Goal: Task Accomplishment & Management: Use online tool/utility

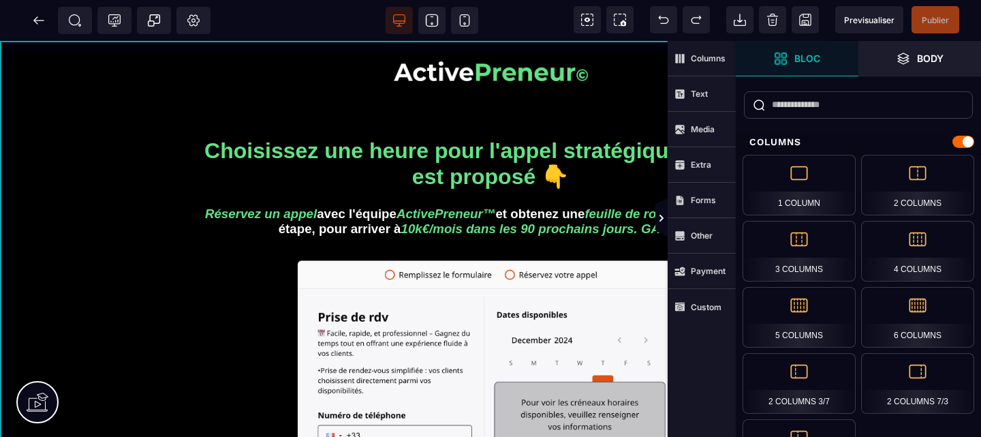
click at [23, 48] on div "Choisissez une heure pour l'appel stratégique qui vous est proposé 👇 Réservez u…" at bounding box center [490, 426] width 981 height 771
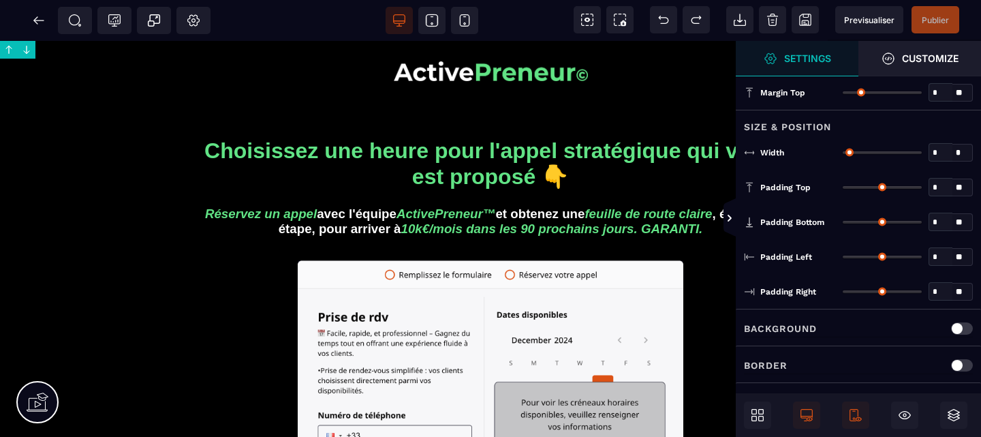
type input "*"
type input "****"
type input "**"
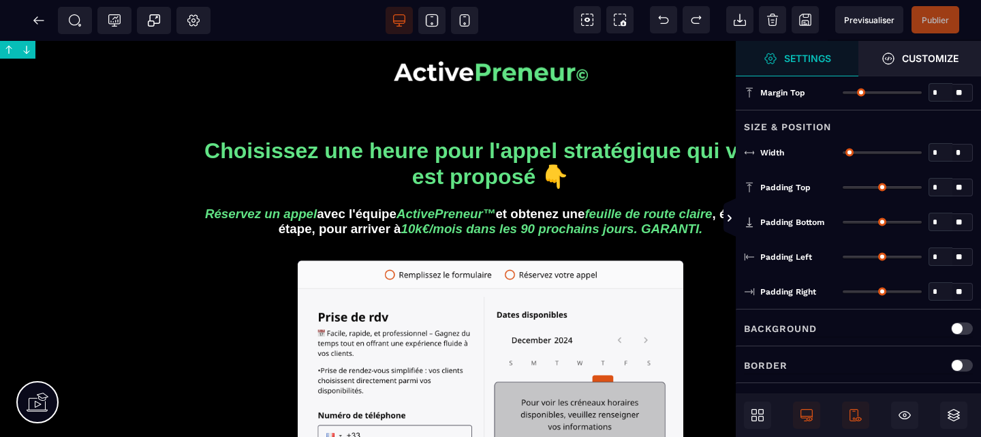
type input "**"
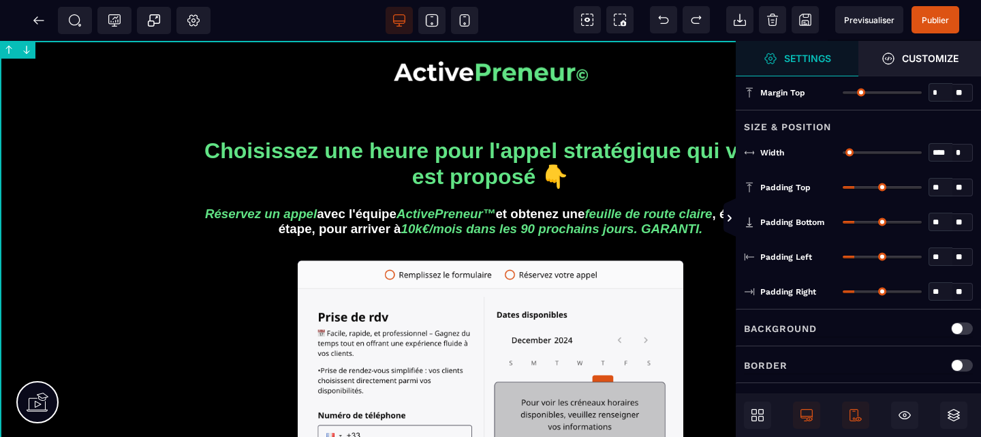
scroll to position [79, 0]
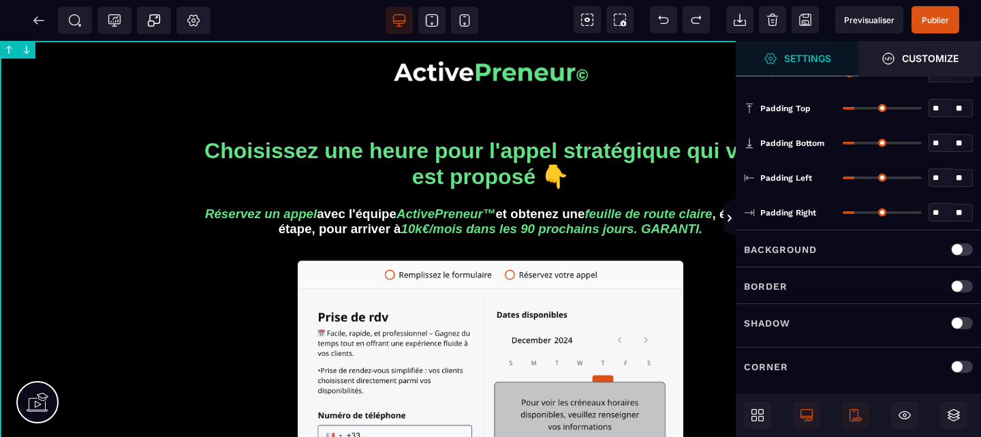
click at [914, 246] on div "Background" at bounding box center [858, 249] width 229 height 17
select select "**********"
select select "*****"
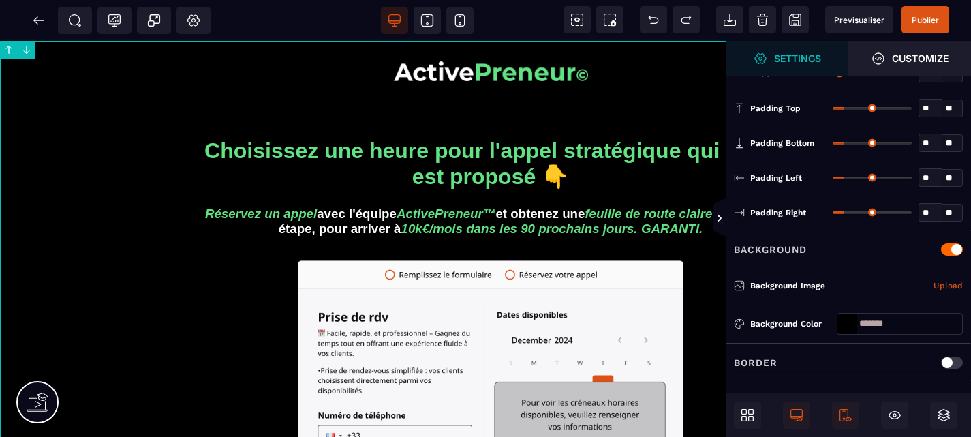
click at [942, 281] on link "Upload" at bounding box center [947, 285] width 29 height 16
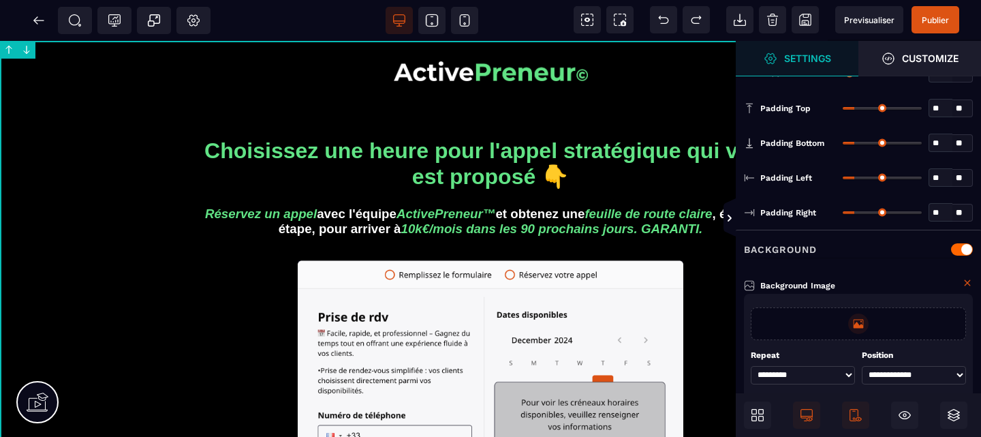
click at [866, 315] on p at bounding box center [858, 323] width 20 height 20
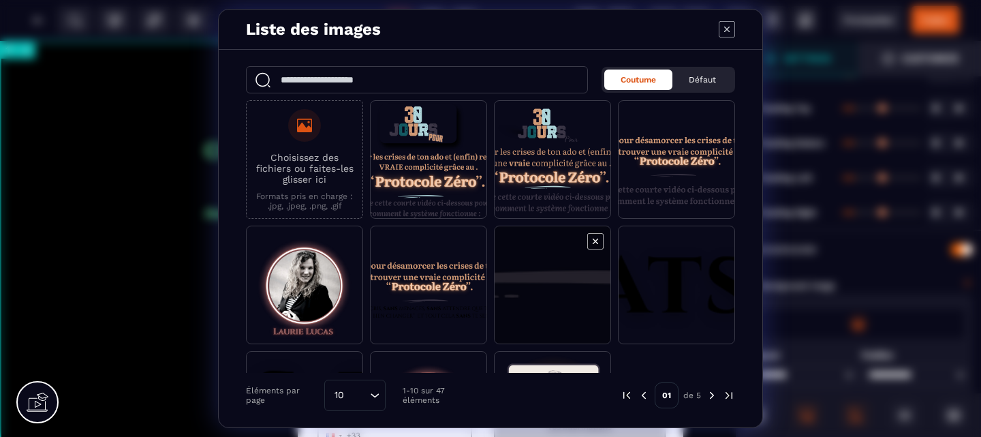
scroll to position [97, 0]
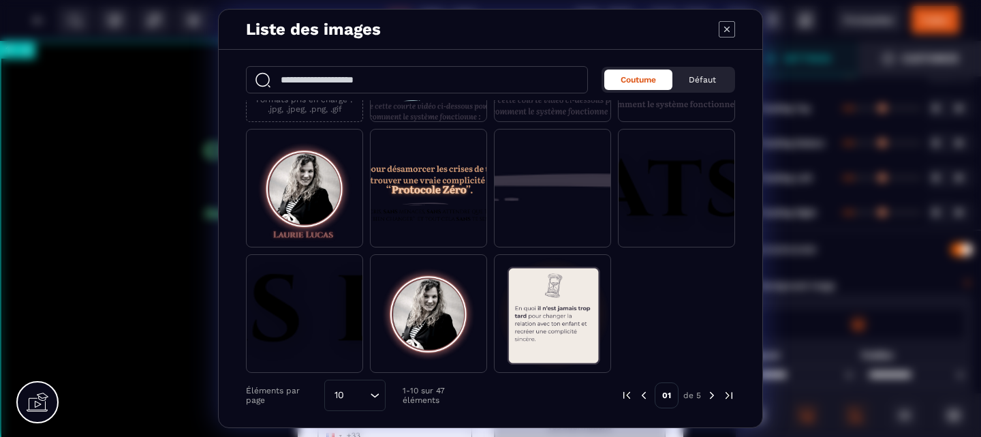
click at [711, 395] on img "Modal window" at bounding box center [712, 395] width 12 height 12
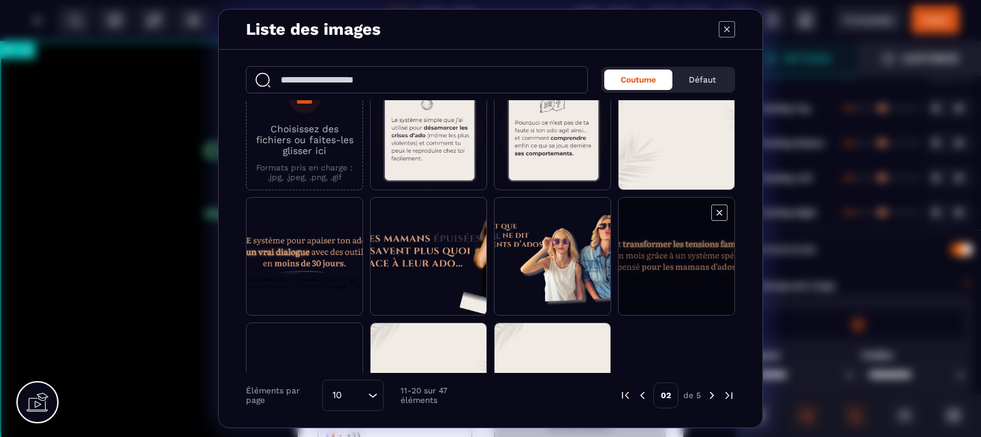
scroll to position [0, 0]
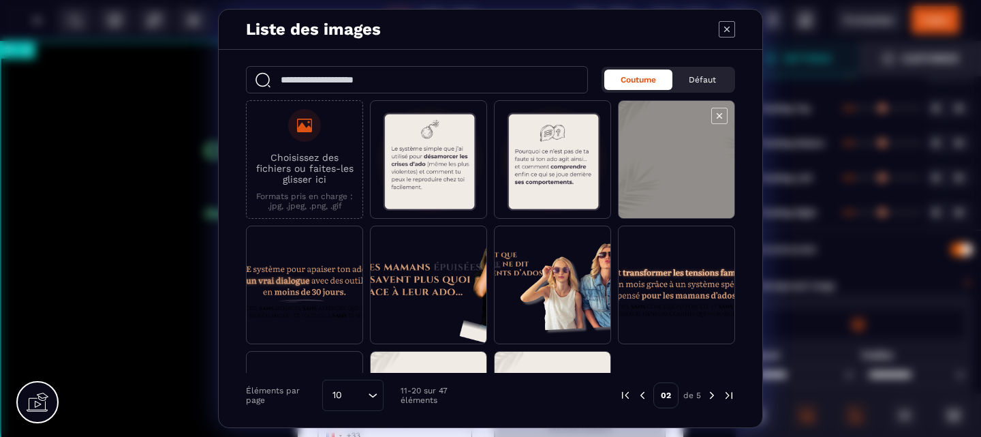
click at [694, 153] on span "Modal window" at bounding box center [677, 160] width 116 height 119
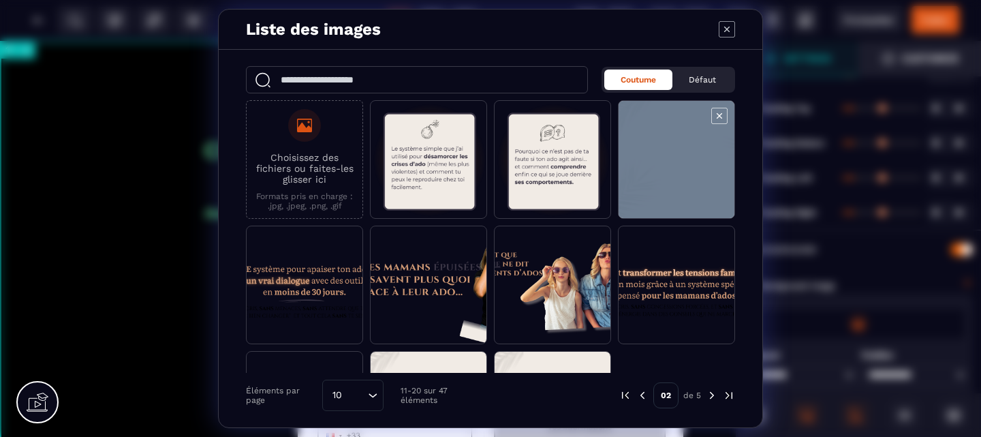
click at [694, 153] on span "Modal window" at bounding box center [677, 160] width 116 height 119
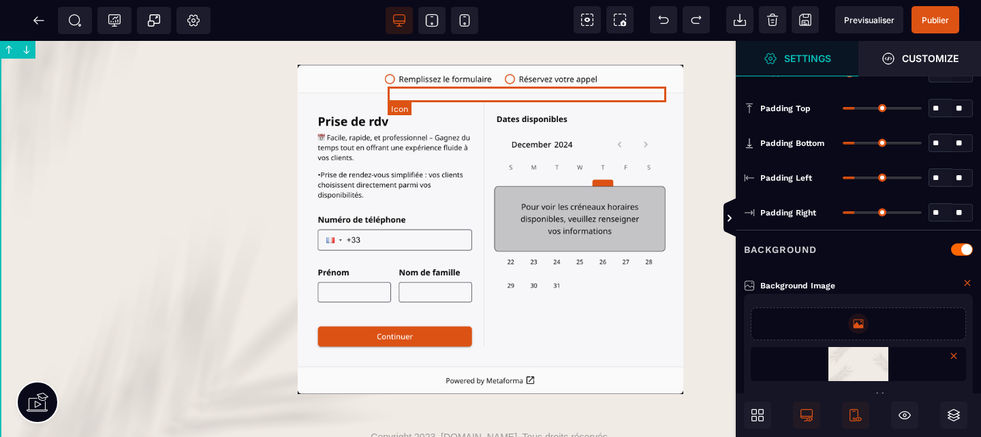
scroll to position [225, 0]
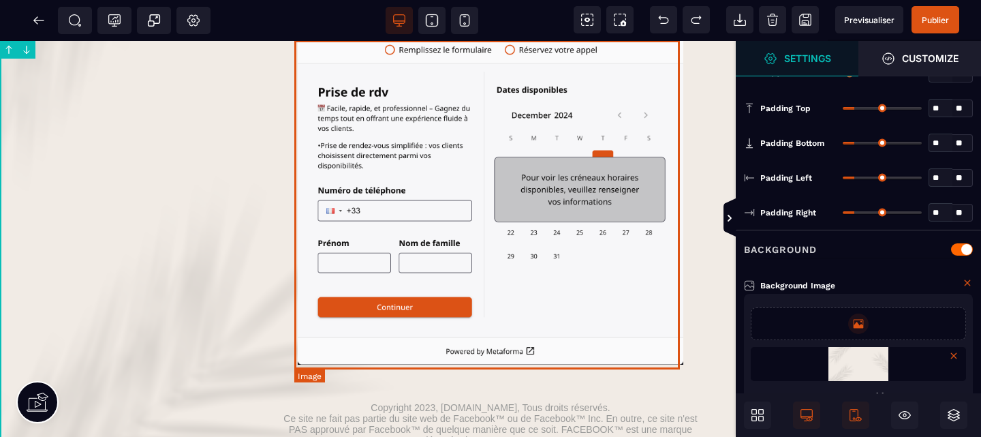
click at [596, 325] on img at bounding box center [491, 200] width 386 height 330
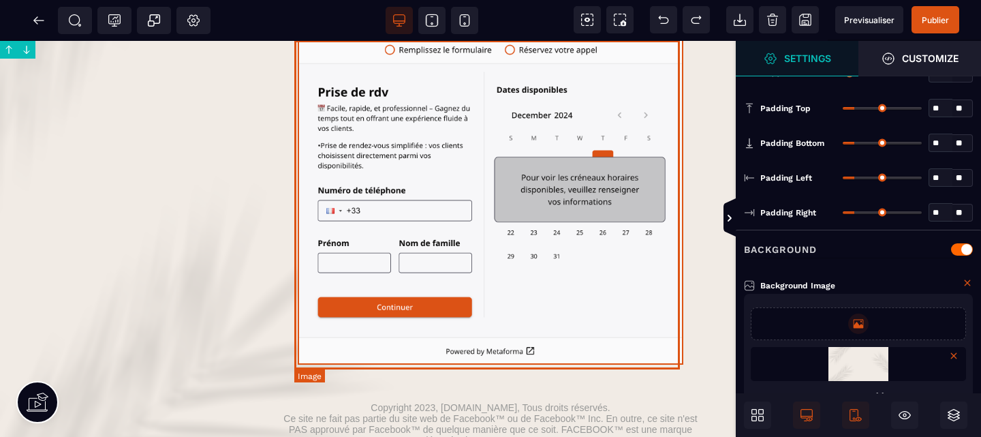
scroll to position [0, 0]
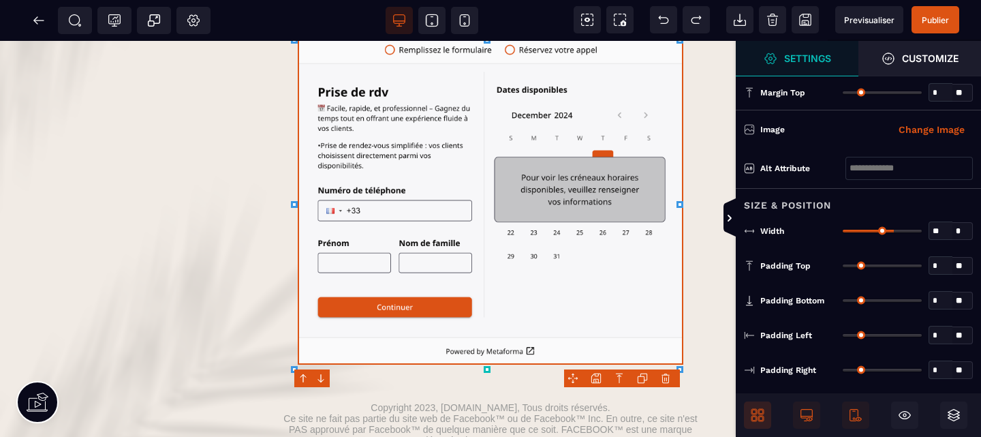
click at [749, 410] on span at bounding box center [757, 414] width 27 height 27
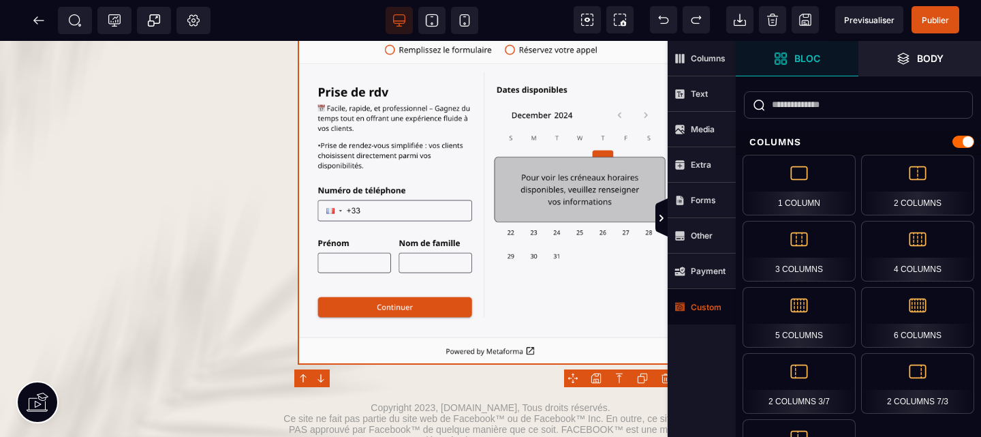
click at [706, 300] on span "Custom" at bounding box center [702, 306] width 68 height 35
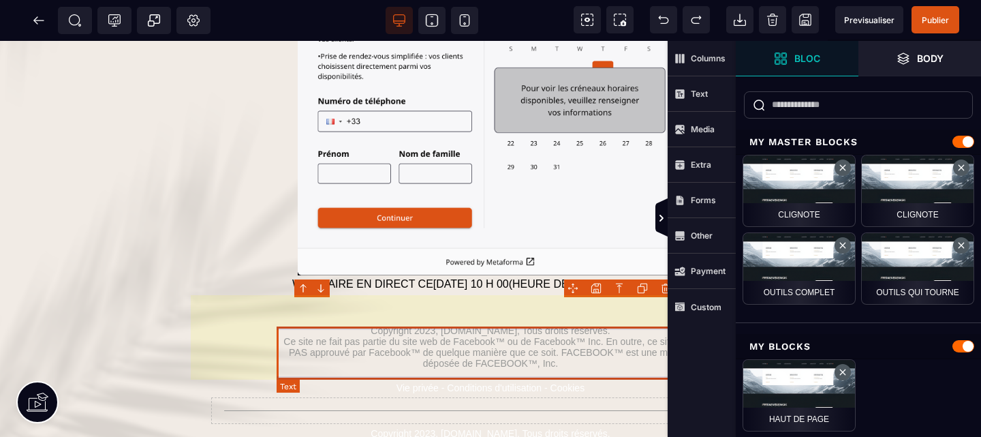
scroll to position [315, 0]
click at [602, 361] on text "Copyright 2023, [DOMAIN_NAME], Tous droits réservés. Ce site ne fait pas partie…" at bounding box center [490, 346] width 421 height 50
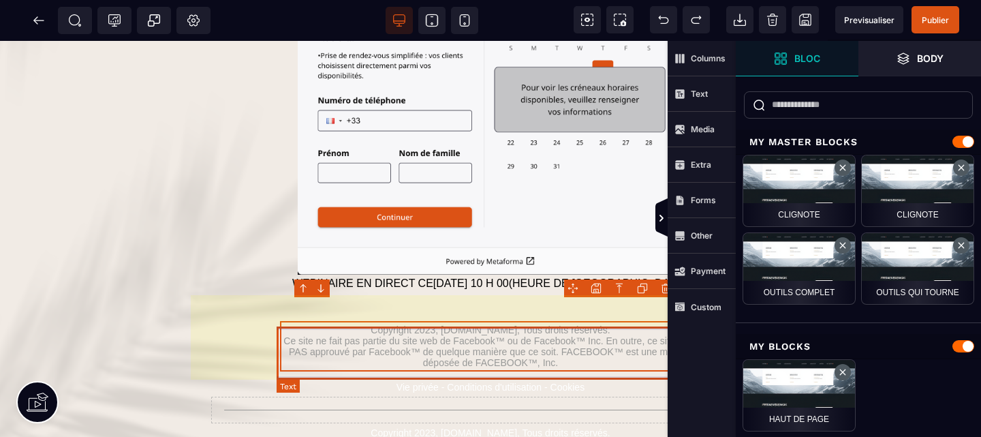
select select "***"
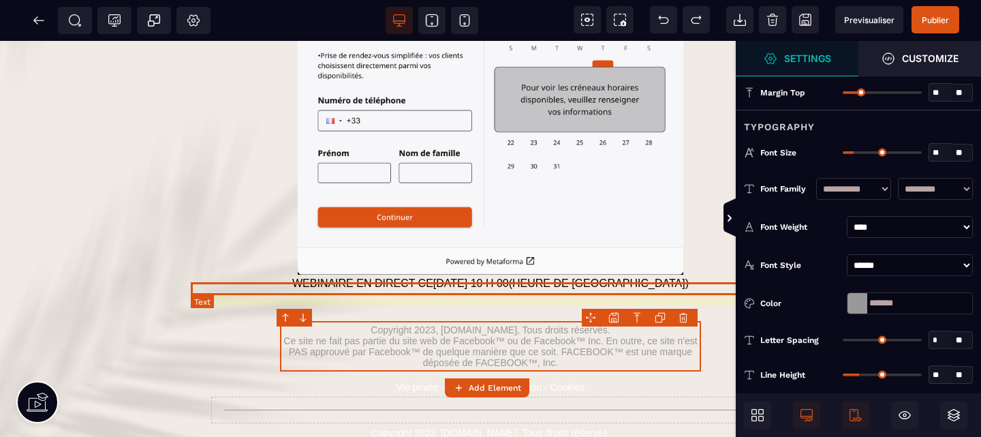
click at [638, 288] on p "WEBINAIRE EN DIRECT [DATE][DATE] 10 H 00 (HEURE DE [GEOGRAPHIC_DATA])" at bounding box center [490, 283] width 593 height 12
select select "***"
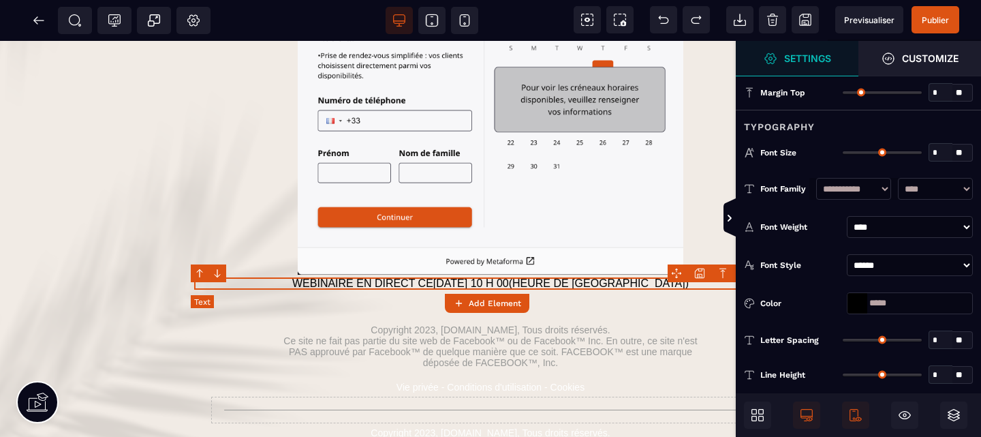
type input "*"
type input "**"
type input "*"
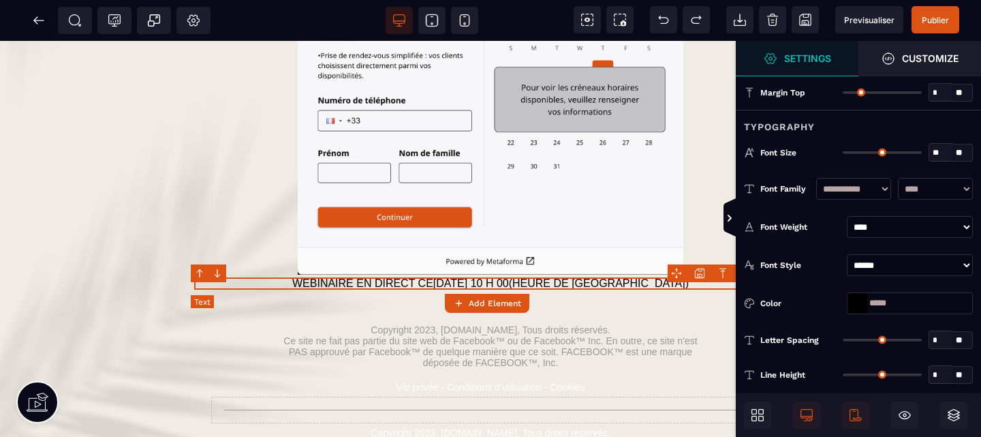
type input "**"
type input "*"
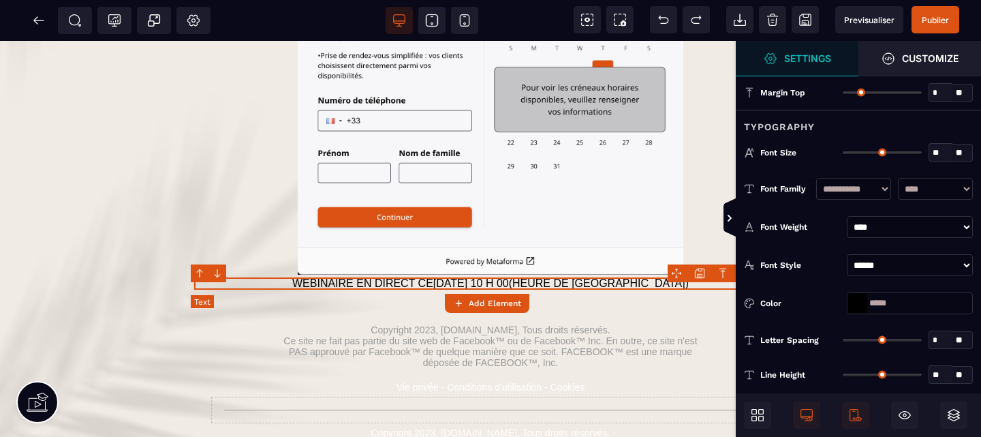
type input "*"
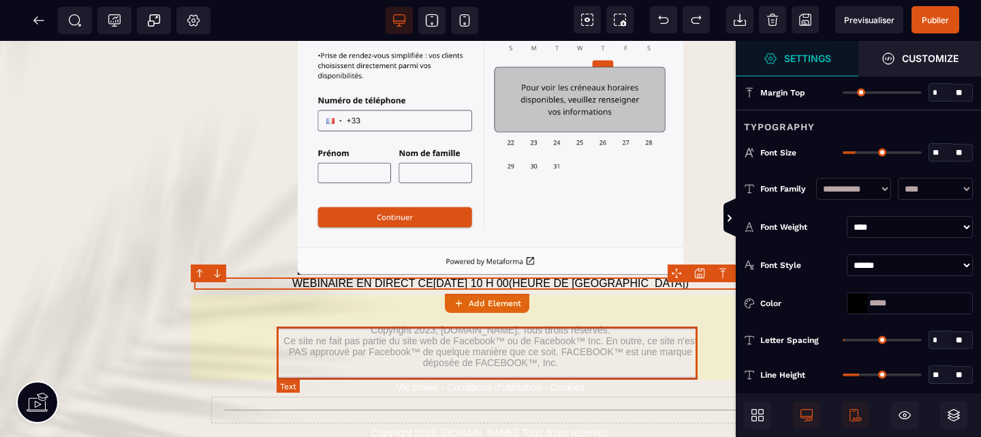
click at [517, 347] on text "Copyright 2023, [DOMAIN_NAME], Tous droits réservés. Ce site ne fait pas partie…" at bounding box center [490, 346] width 421 height 50
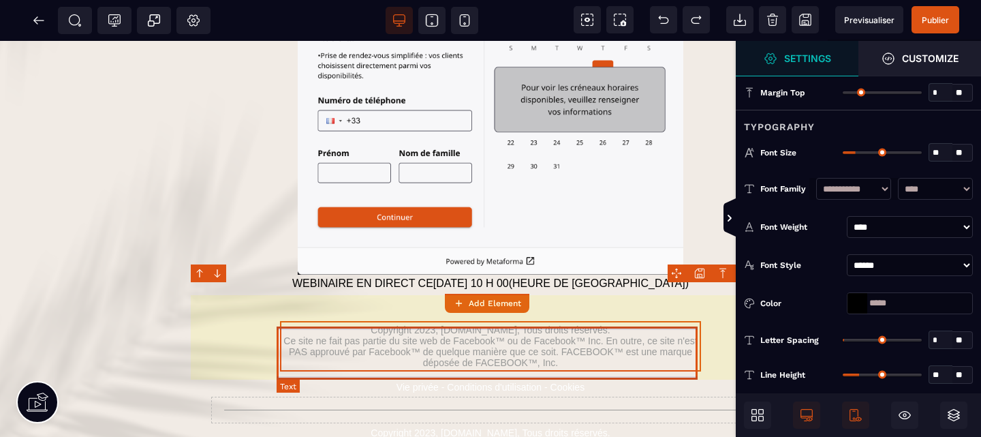
select select "***"
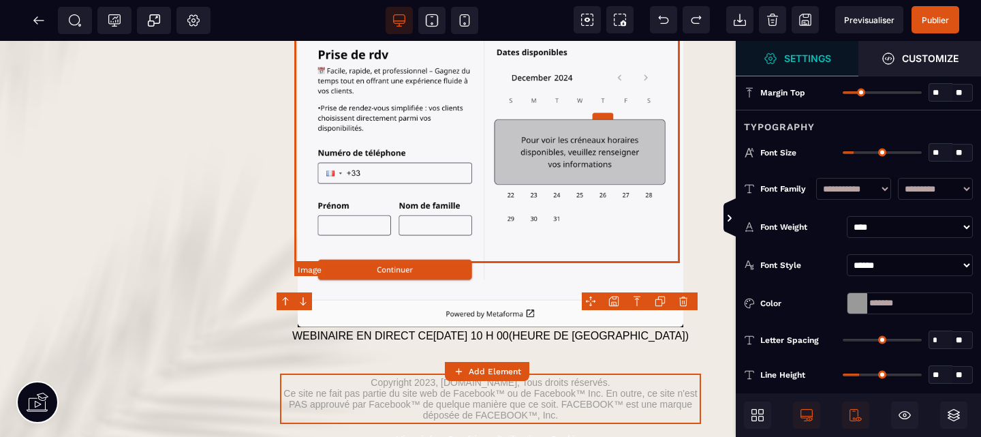
scroll to position [262, 0]
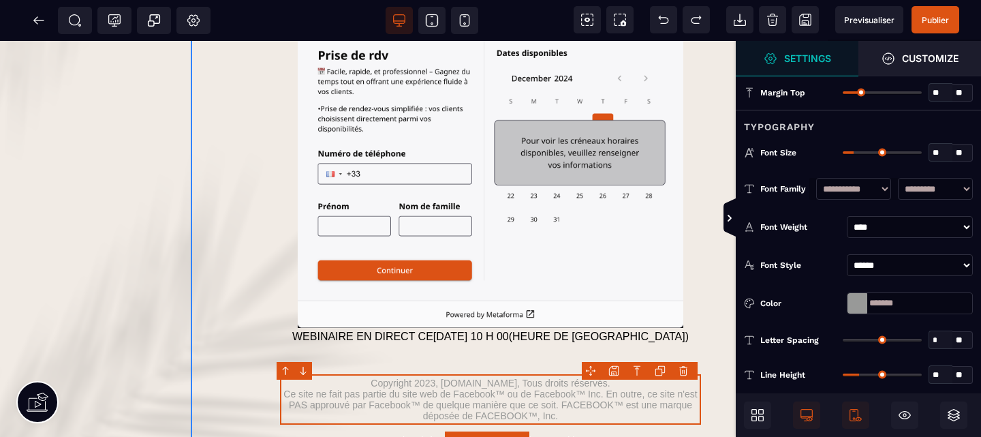
click at [721, 222] on div "Choisissez une heure pour l'appel stratégique qui vous est proposé 👇 Réservez u…" at bounding box center [490, 193] width 593 height 700
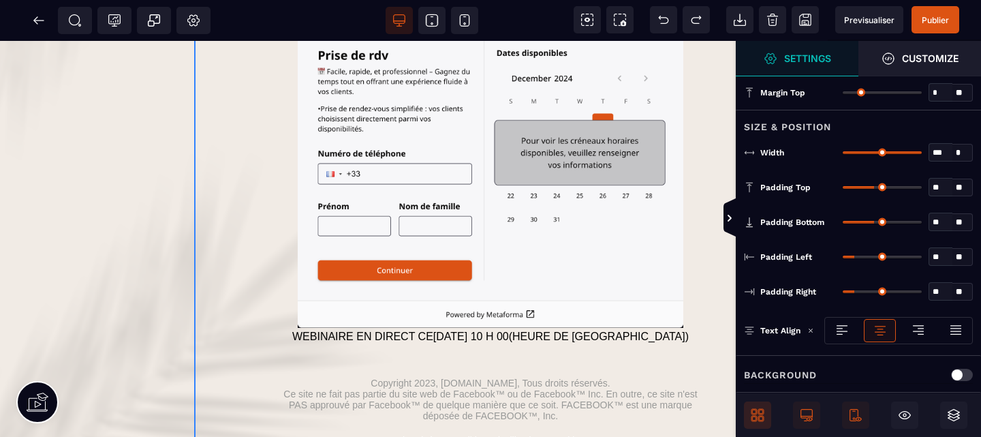
click at [747, 414] on span at bounding box center [757, 414] width 27 height 27
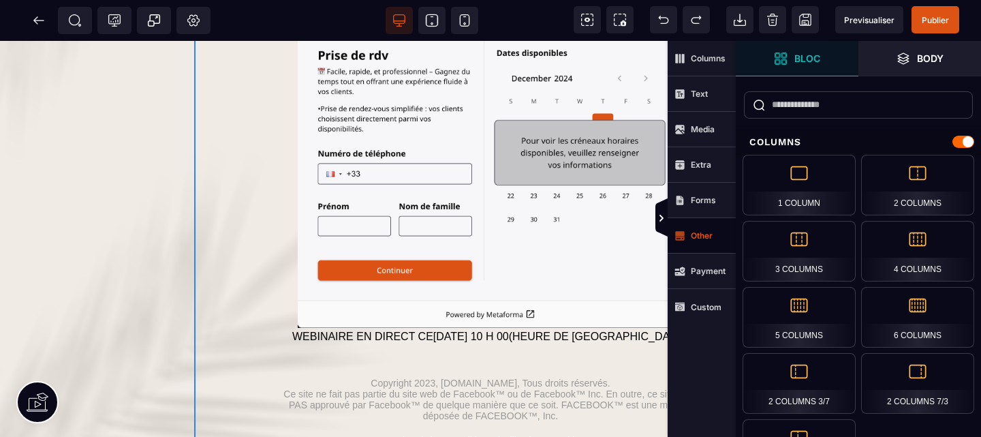
click at [707, 232] on strong "Other" at bounding box center [702, 235] width 22 height 10
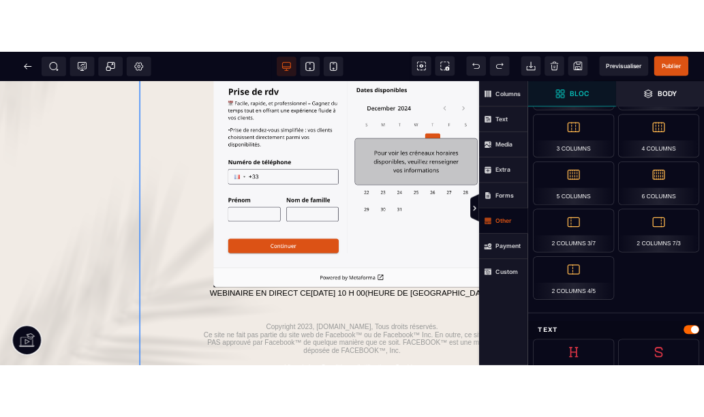
scroll to position [0, 0]
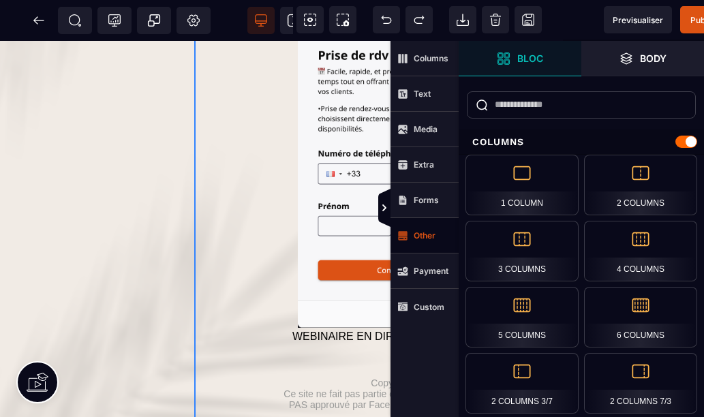
click at [245, 177] on div "Choisissez une heure pour l'appel stratégique qui vous est proposé 👇 Réservez u…" at bounding box center [490, 193] width 593 height 700
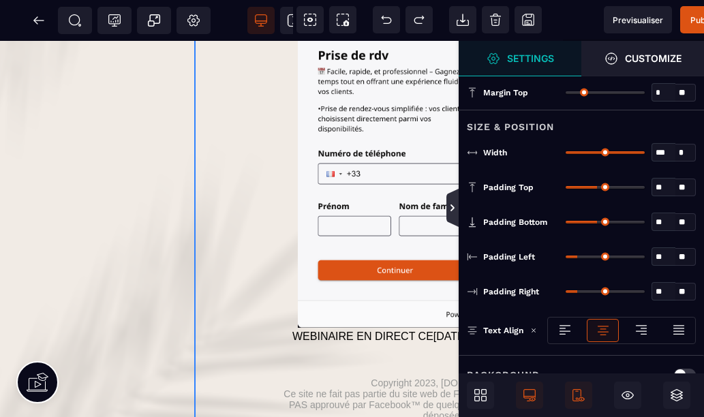
click at [452, 206] on icon at bounding box center [452, 208] width 4 height 7
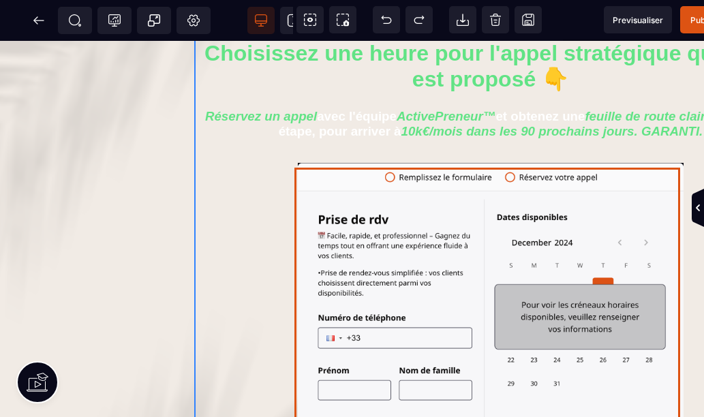
scroll to position [91, 0]
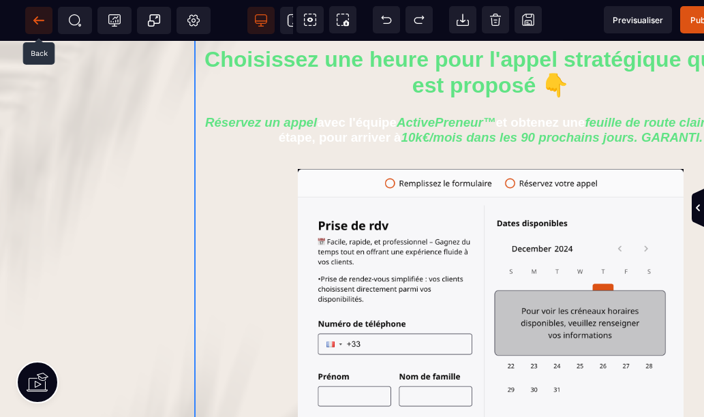
click at [45, 21] on icon at bounding box center [39, 21] width 14 height 14
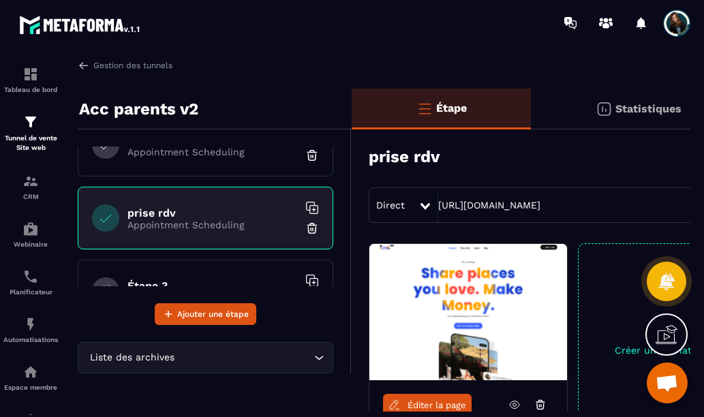
scroll to position [99, 0]
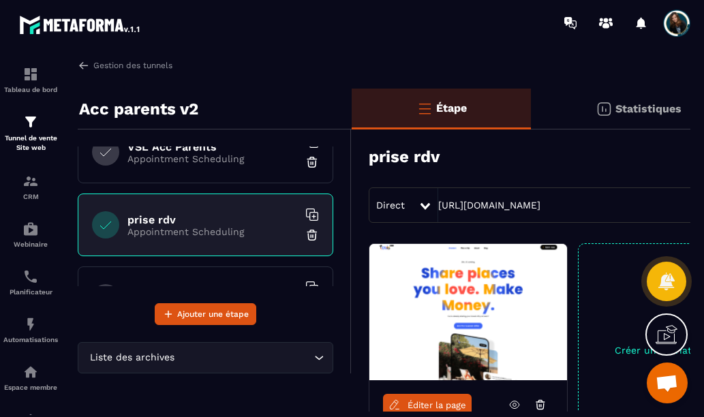
click at [305, 237] on img at bounding box center [312, 235] width 14 height 14
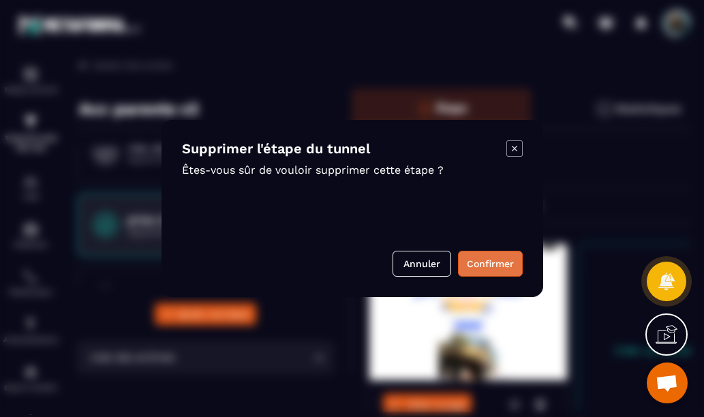
click at [478, 266] on button "Confirmer" at bounding box center [490, 264] width 65 height 26
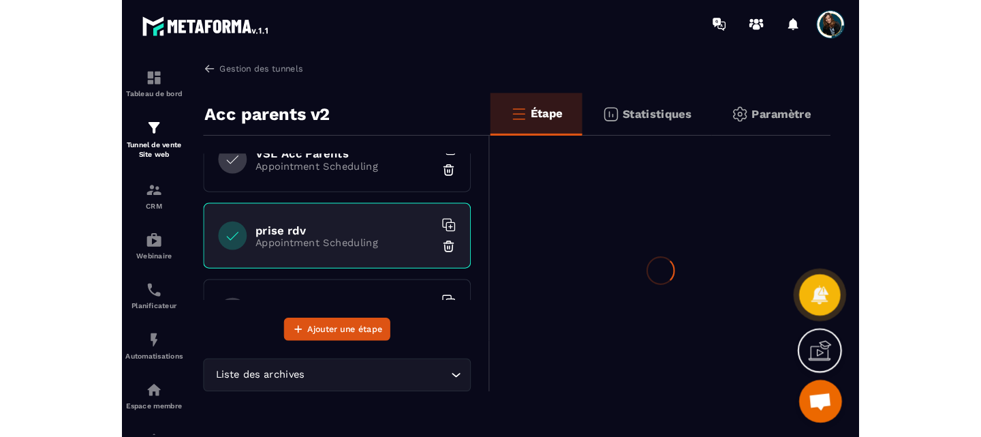
scroll to position [79, 0]
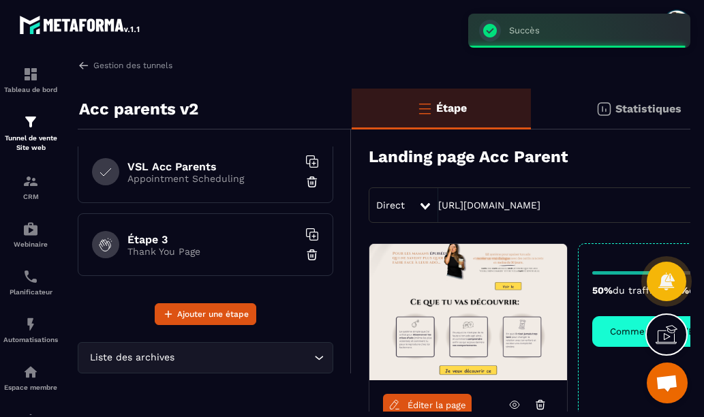
click at [208, 247] on p "Thank You Page" at bounding box center [212, 251] width 170 height 11
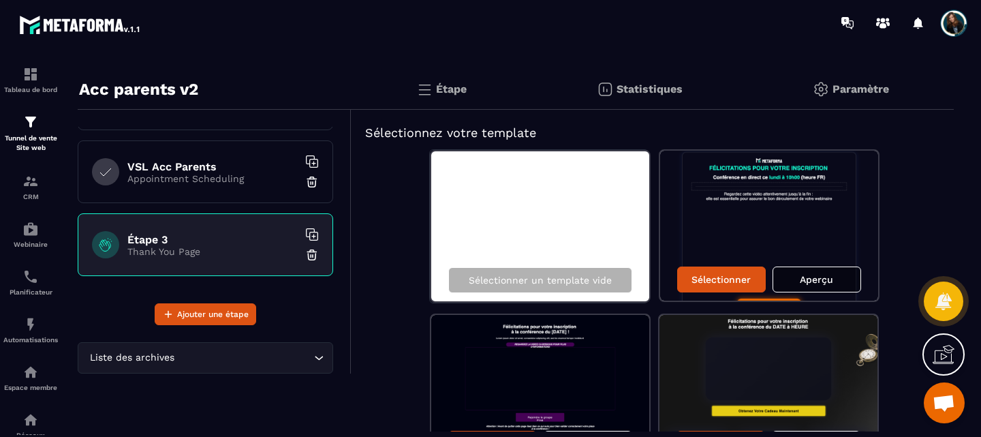
scroll to position [20, 0]
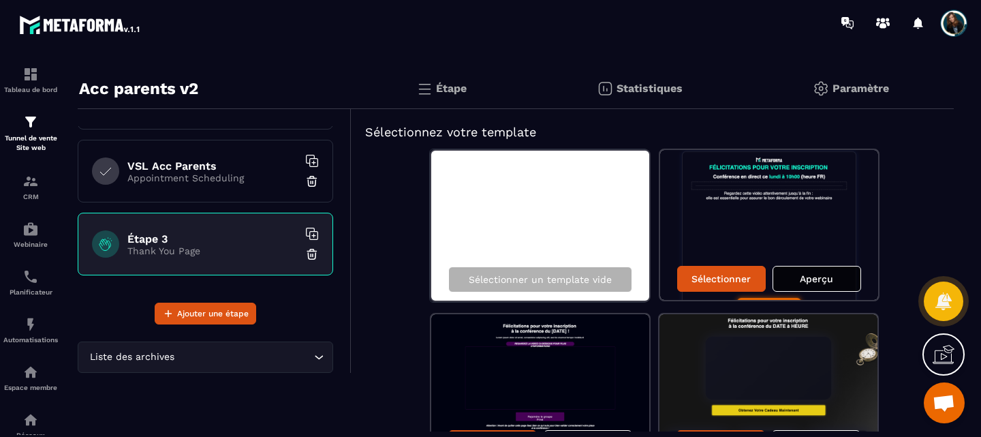
click at [805, 270] on div "Aperçu" at bounding box center [817, 279] width 89 height 26
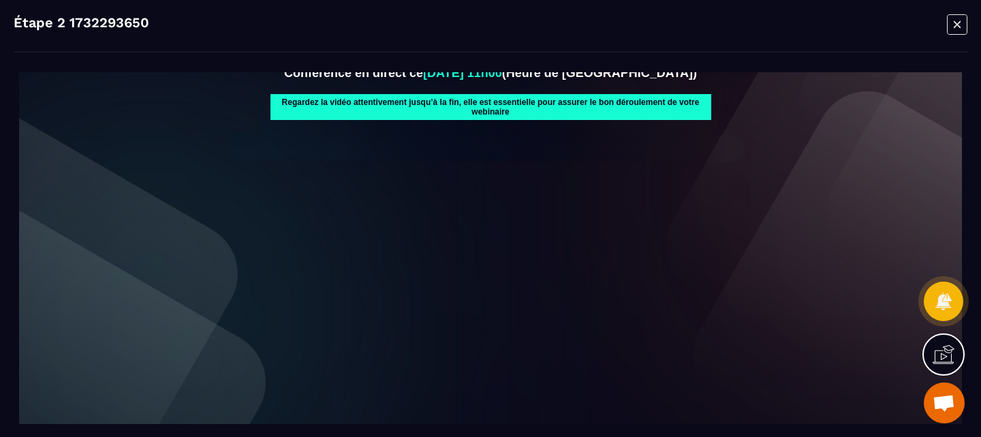
scroll to position [0, 0]
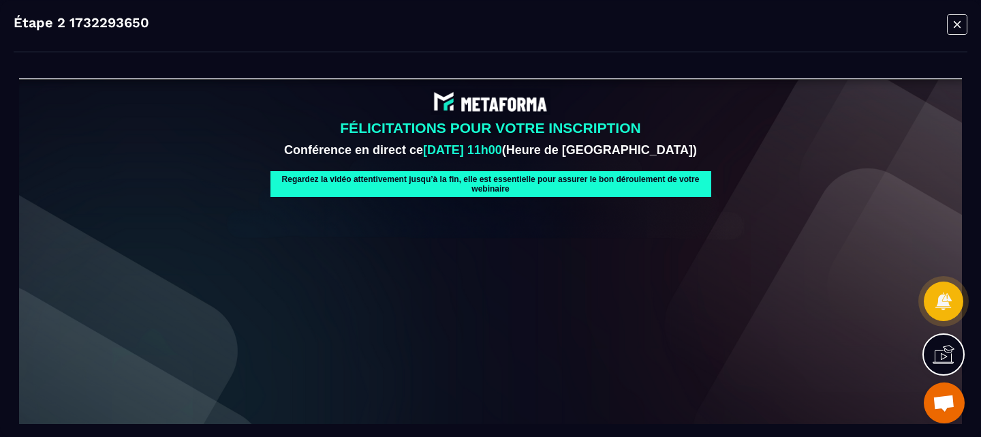
click at [956, 26] on icon "Modal window" at bounding box center [957, 24] width 20 height 21
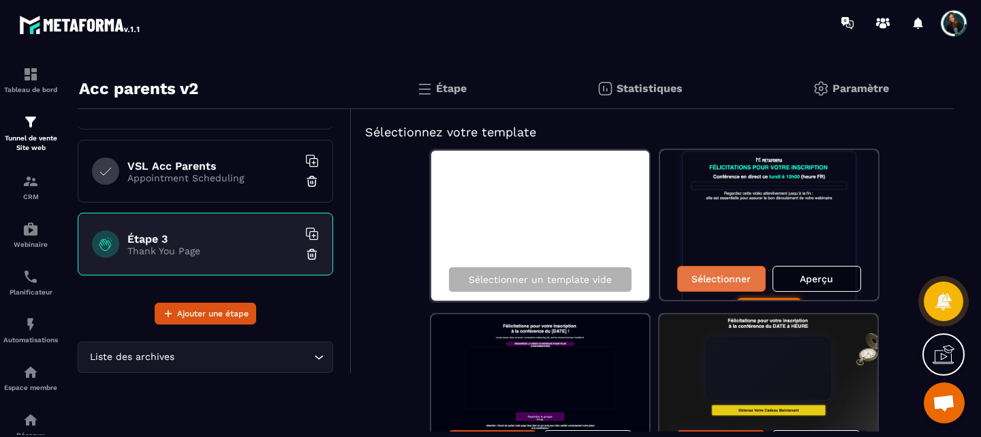
click at [718, 279] on p "Sélectionner" at bounding box center [720, 278] width 59 height 11
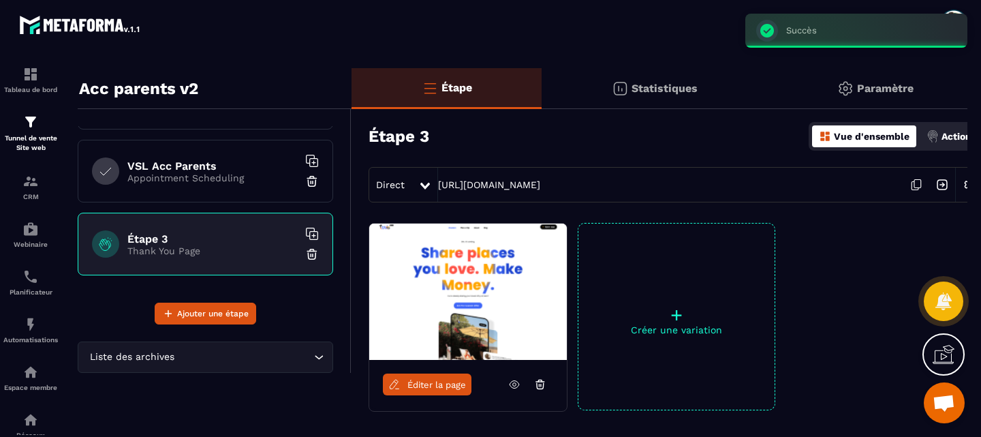
click at [913, 184] on icon at bounding box center [916, 185] width 26 height 26
click at [221, 166] on h6 "VSL Acc Parents" at bounding box center [212, 165] width 170 height 13
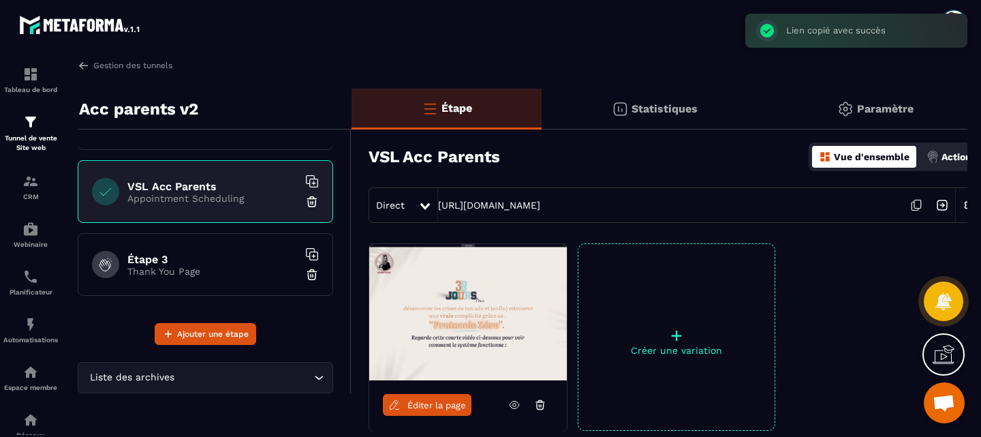
click at [457, 314] on img at bounding box center [468, 312] width 198 height 136
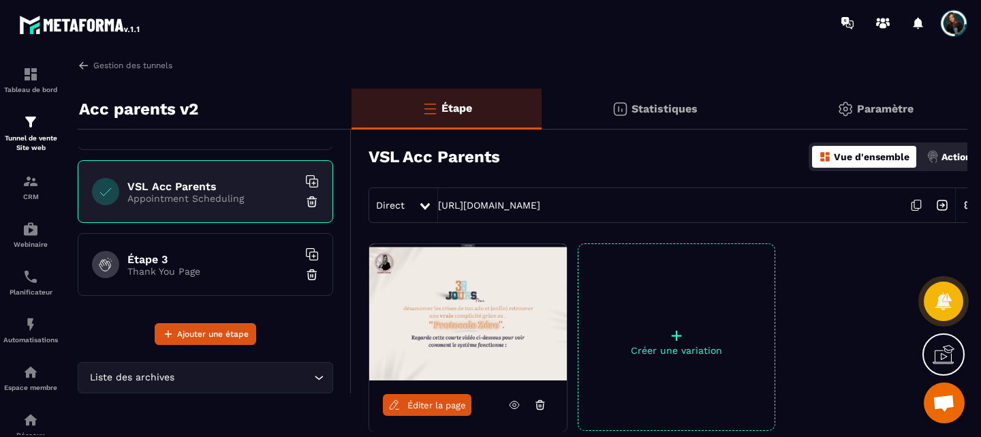
click at [437, 405] on span "Éditer la page" at bounding box center [436, 405] width 59 height 10
